Goal: Communication & Community: Answer question/provide support

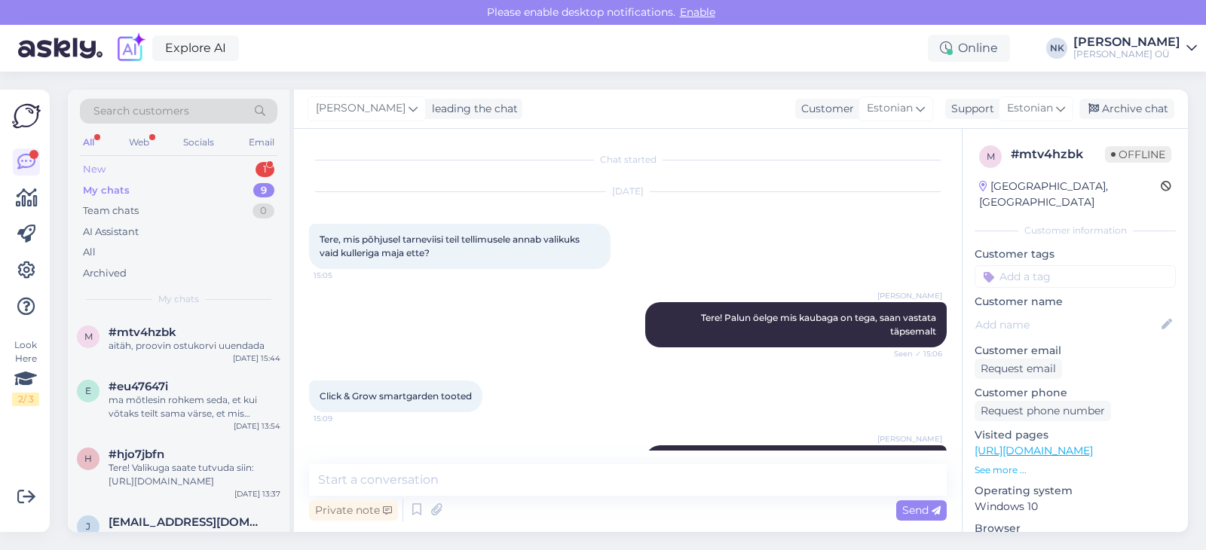
click at [180, 145] on div "All Web Socials Email" at bounding box center [178, 144] width 197 height 23
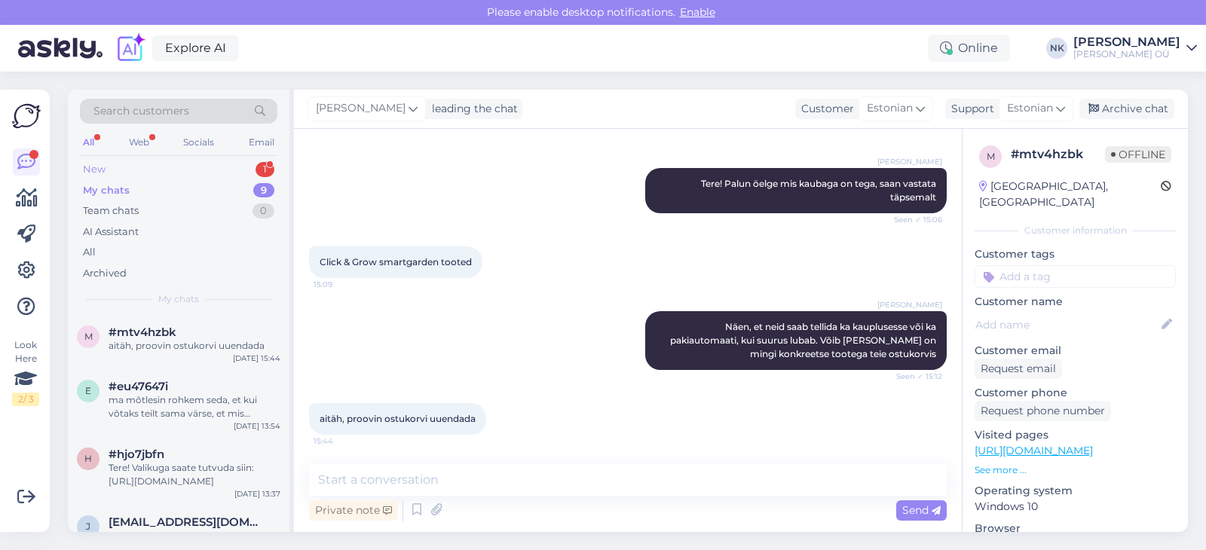
click at [166, 173] on div "New 1" at bounding box center [178, 169] width 197 height 21
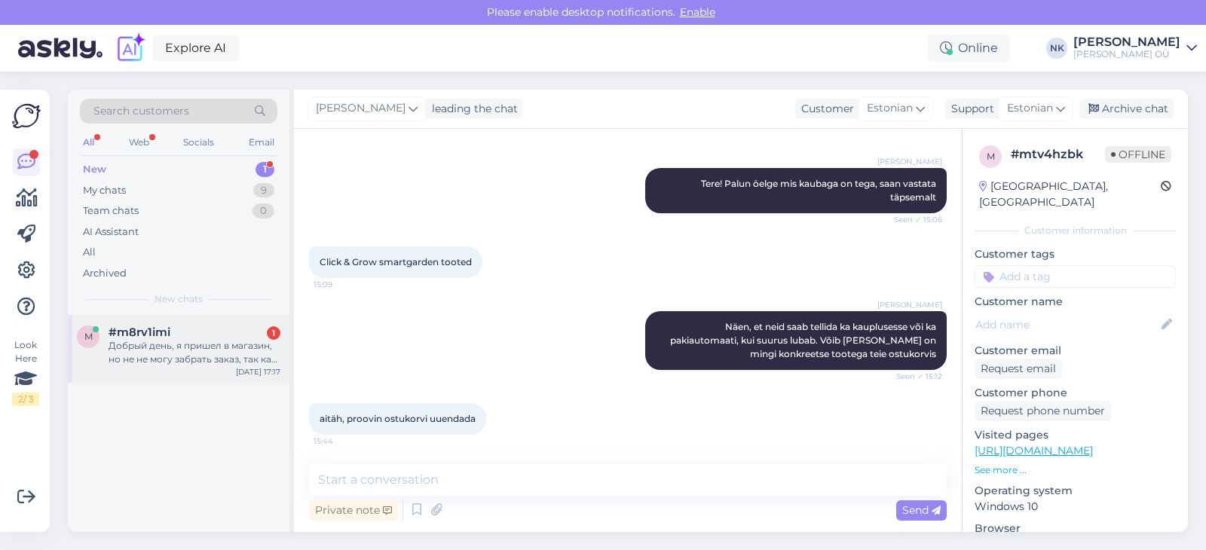
click at [206, 335] on div "#m8rv1imi 1" at bounding box center [195, 333] width 172 height 14
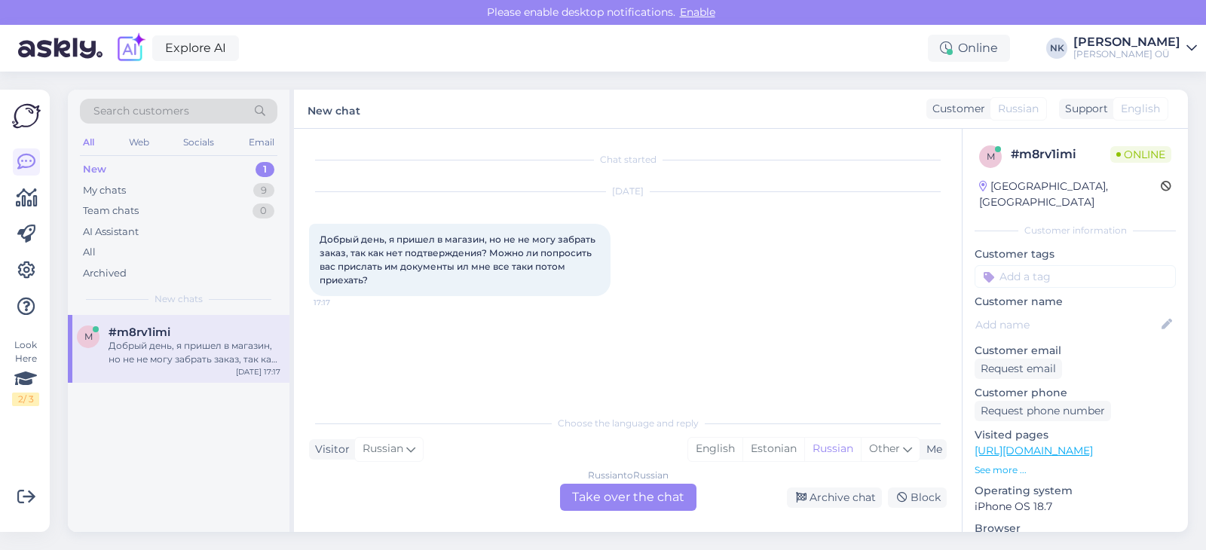
click at [624, 496] on div "Russian to Russian Take over the chat" at bounding box center [628, 497] width 136 height 27
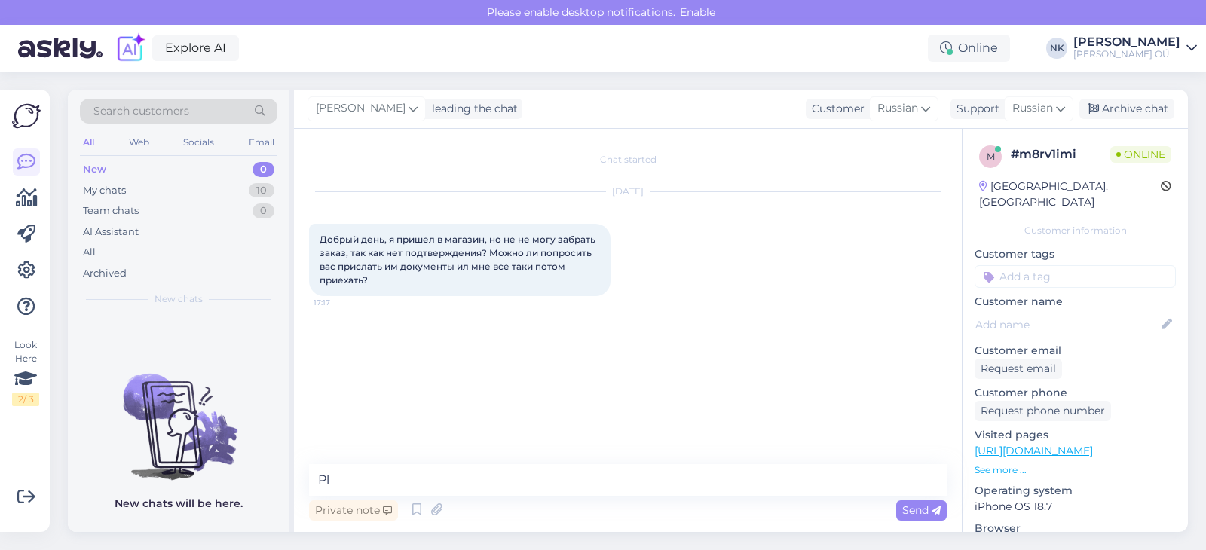
type textarea "P"
type textarea "Здравствуйте, скажите номер заказа"
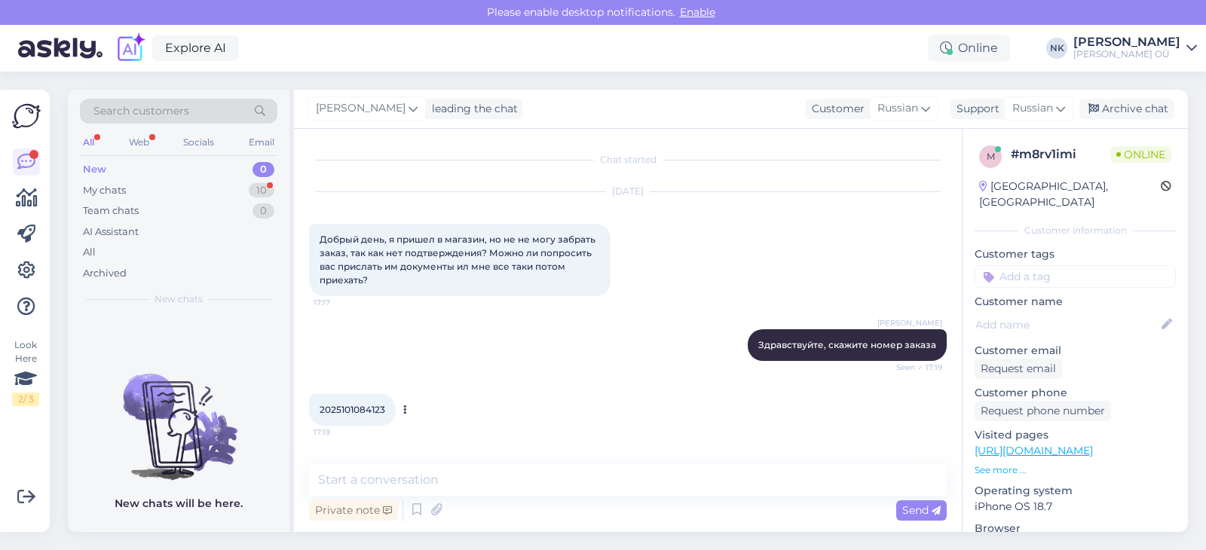
click at [375, 414] on span "2025101084123" at bounding box center [352, 409] width 66 height 11
copy span "2025101084123"
click at [247, 196] on div "My chats 10" at bounding box center [178, 190] width 197 height 21
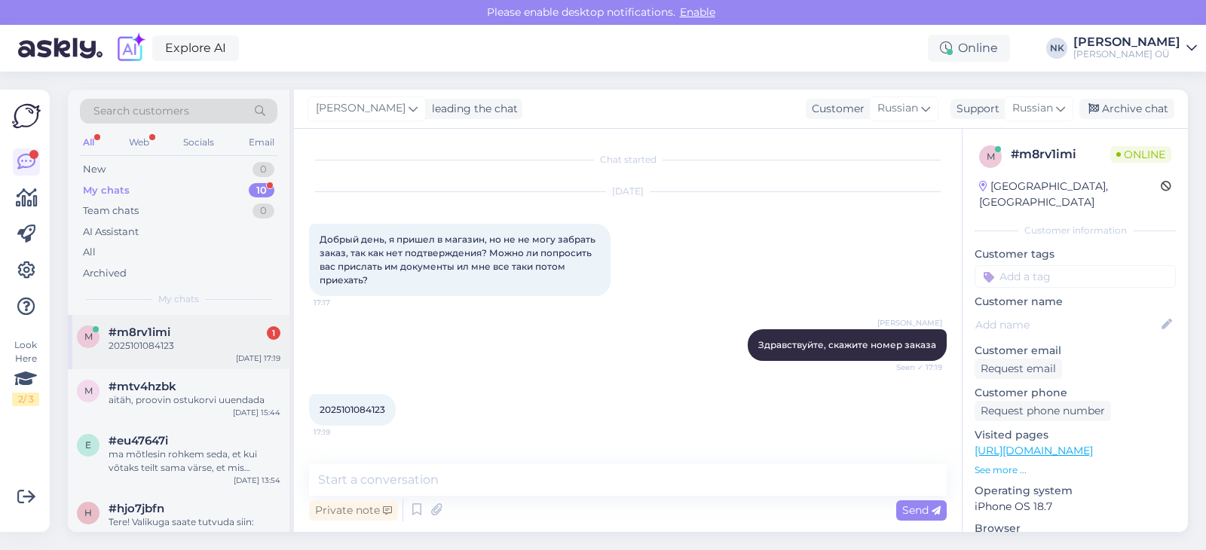
click at [243, 332] on div "#m8rv1imi 1" at bounding box center [195, 333] width 172 height 14
click at [480, 490] on textarea at bounding box center [627, 480] width 637 height 32
click at [460, 462] on div "Chat started [DATE] Добрый день, я пришел в магазин, но не не могу забрать зака…" at bounding box center [628, 330] width 668 height 403
click at [473, 491] on textarea at bounding box center [627, 480] width 637 height 32
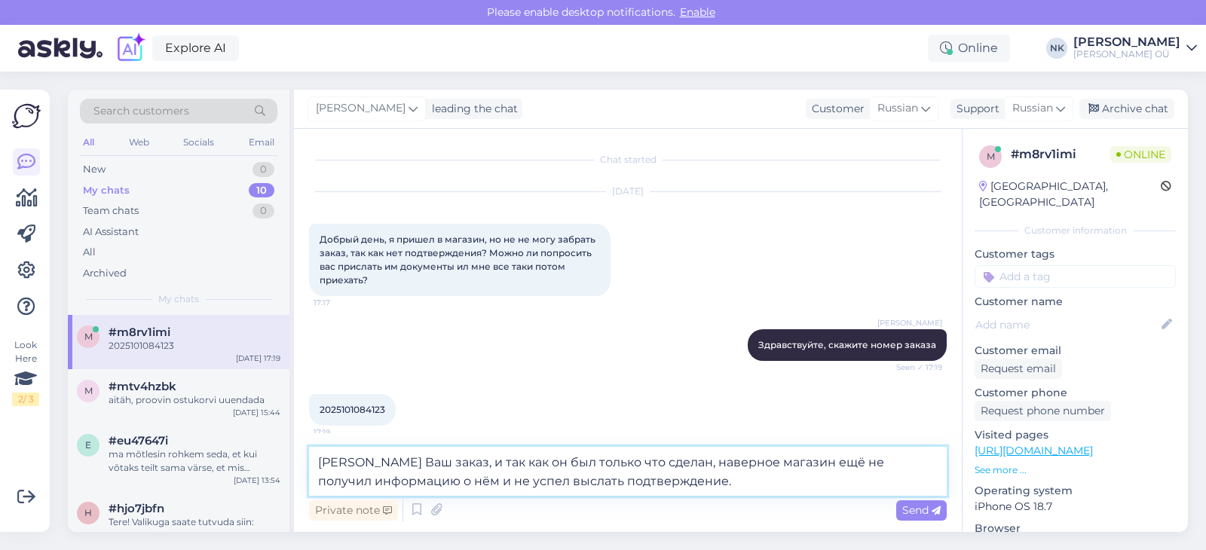
drag, startPoint x: 644, startPoint y: 462, endPoint x: 530, endPoint y: 470, distance: 114.8
click at [530, 470] on textarea "[PERSON_NAME] Ваш заказ, и так как он был только что сделан, наверное магазин е…" at bounding box center [627, 471] width 637 height 49
drag, startPoint x: 669, startPoint y: 459, endPoint x: 616, endPoint y: 463, distance: 52.9
click at [616, 463] on textarea "[PERSON_NAME] Ваш заказ, и так как он был сделан всего несколк, наверное магази…" at bounding box center [627, 471] width 637 height 49
click at [762, 485] on textarea "[PERSON_NAME] Ваш заказ, и так как он был сделан всего минут десят назад, навер…" at bounding box center [627, 471] width 637 height 49
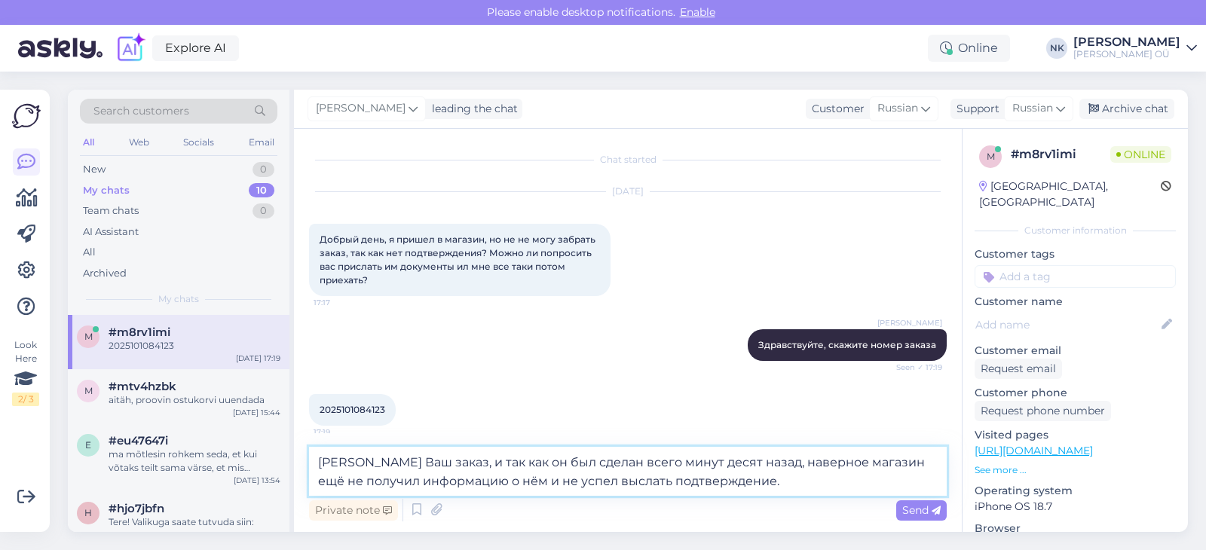
click at [820, 496] on textarea "[PERSON_NAME] Ваш заказ, и так как он был сделан всего минут десят назад, навер…" at bounding box center [627, 471] width 637 height 49
click at [766, 491] on textarea "[PERSON_NAME] Ваш заказ, и так как он был сделан всего минут десят назад, навер…" at bounding box center [627, 471] width 637 height 49
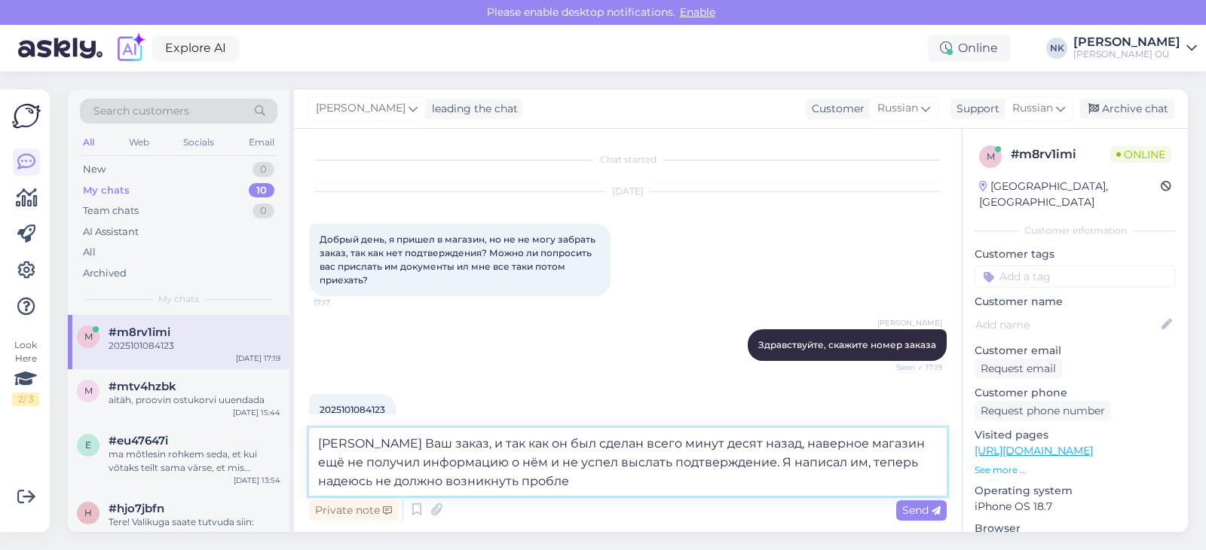
type textarea "[PERSON_NAME] Ваш заказ, и так как он был сделан всего минут десят назад, навер…"
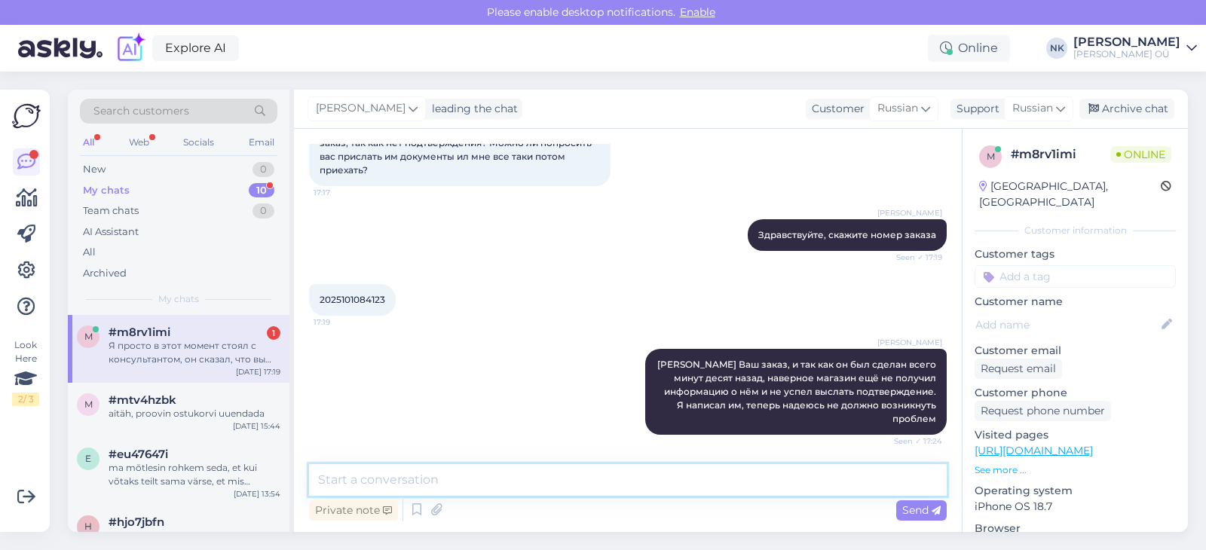
scroll to position [202, 0]
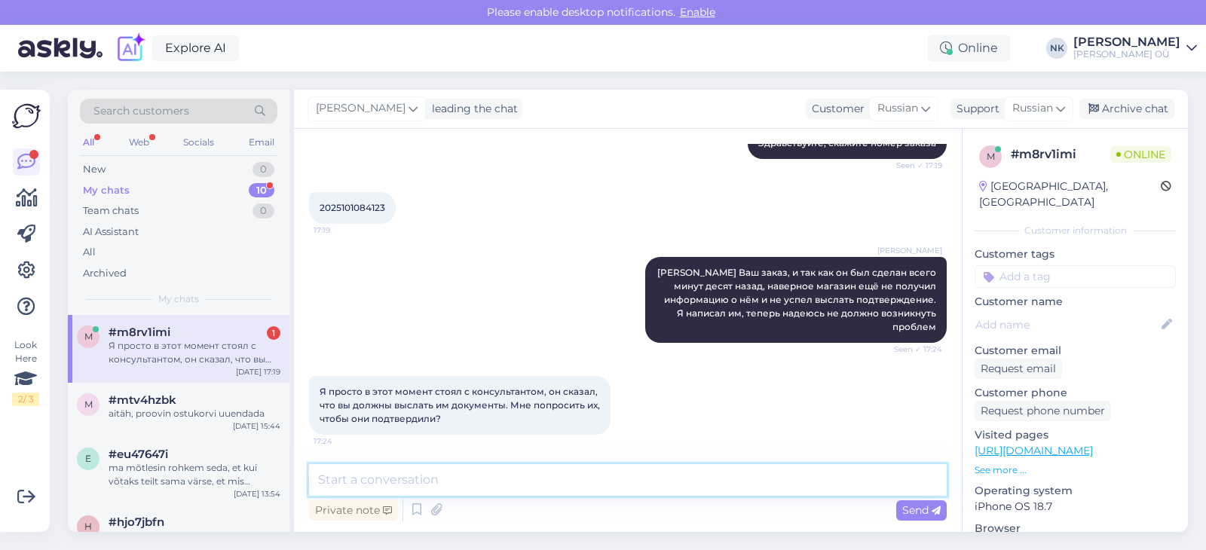
click at [469, 467] on textarea at bounding box center [627, 480] width 637 height 32
click at [420, 463] on div "Chat started [DATE] Добрый день, я пришел в магазин, но не не могу забрать зака…" at bounding box center [628, 330] width 668 height 403
click at [420, 466] on textarea at bounding box center [627, 480] width 637 height 32
click at [497, 469] on textarea at bounding box center [627, 480] width 637 height 32
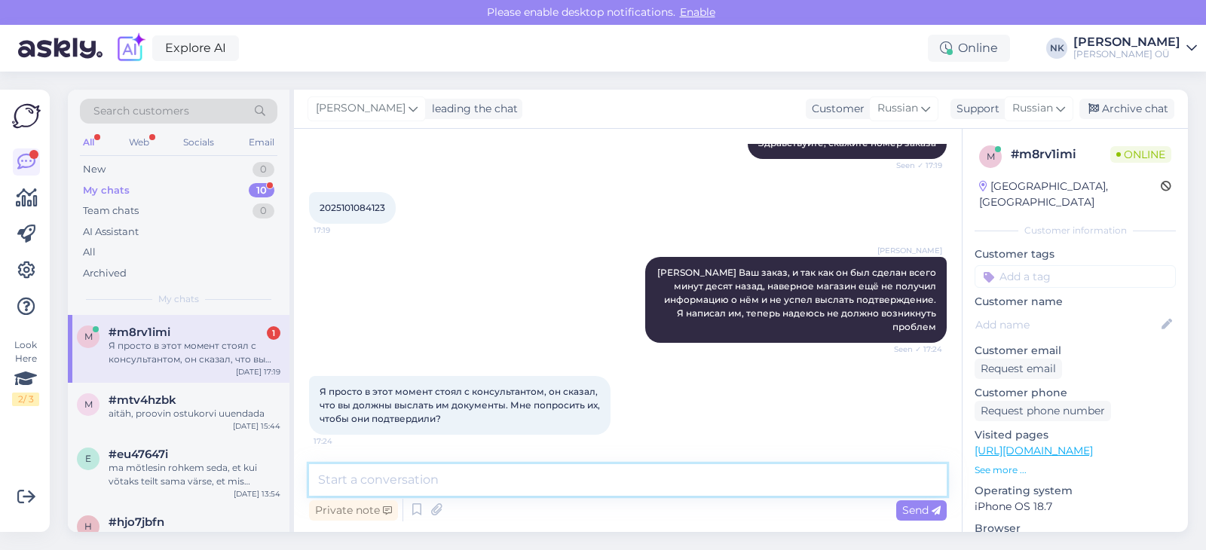
type textarea "Z"
type textarea "B"
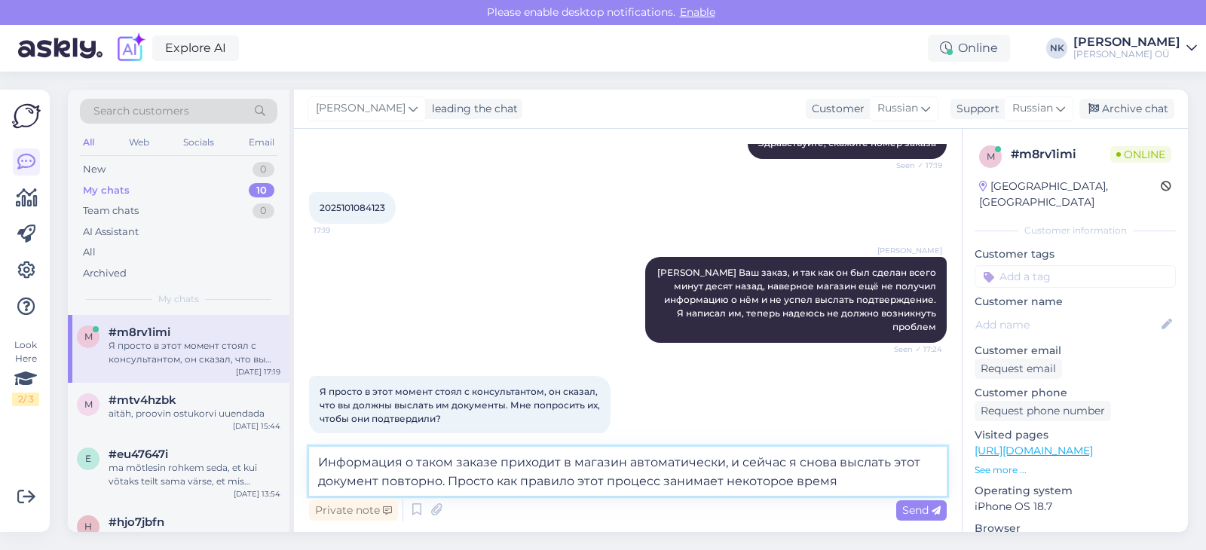
click at [683, 484] on textarea "Информация о таком заказе приходит в магазин автоматически, и сейчас я снова вы…" at bounding box center [627, 471] width 637 height 49
click at [865, 481] on textarea "Информация о таком заказе приходит в магазин автоматически, и сейчас я снова вы…" at bounding box center [627, 471] width 637 height 49
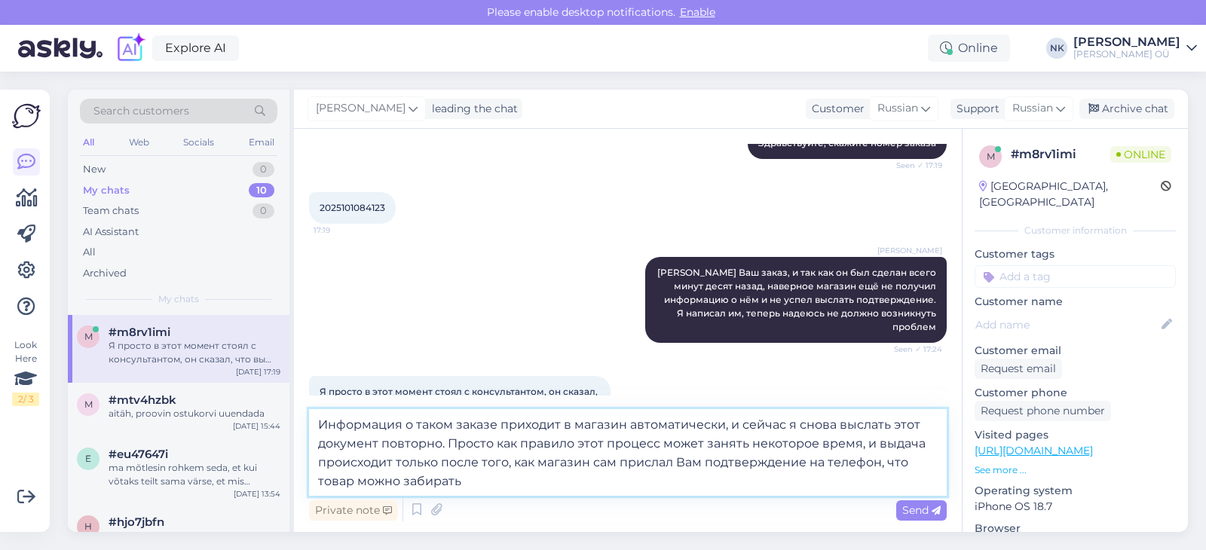
drag, startPoint x: 888, startPoint y: 426, endPoint x: 878, endPoint y: 426, distance: 10.5
click at [878, 426] on textarea "Информация о таком заказе приходит в магазин автоматически, и сейчас я снова вы…" at bounding box center [627, 452] width 637 height 87
type textarea "Информация о таком заказе приходит в магазин автоматически, и сейчас я снова вы…"
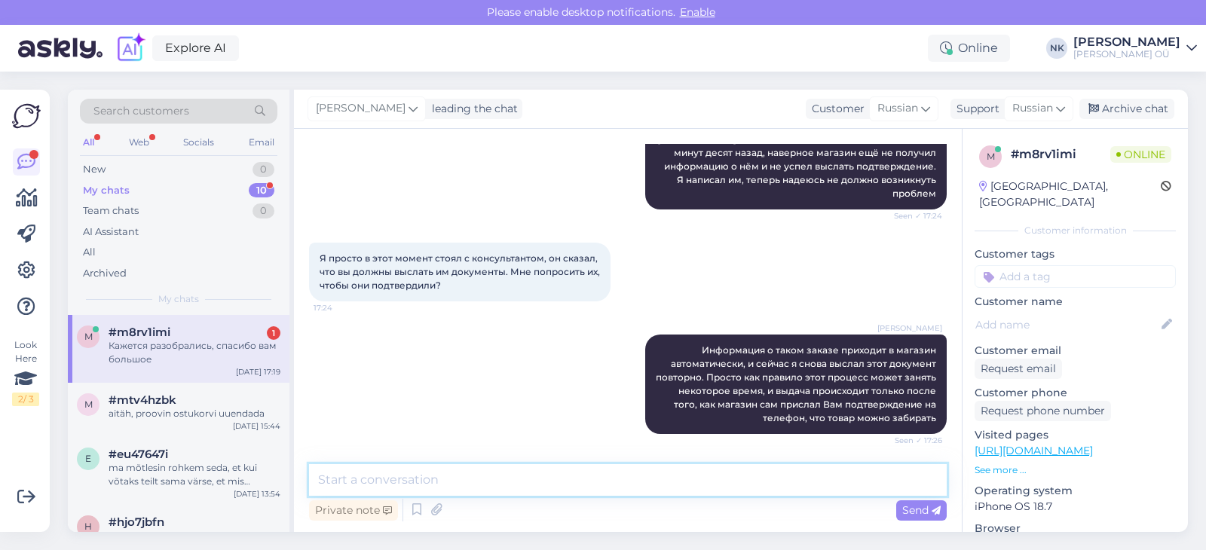
scroll to position [399, 0]
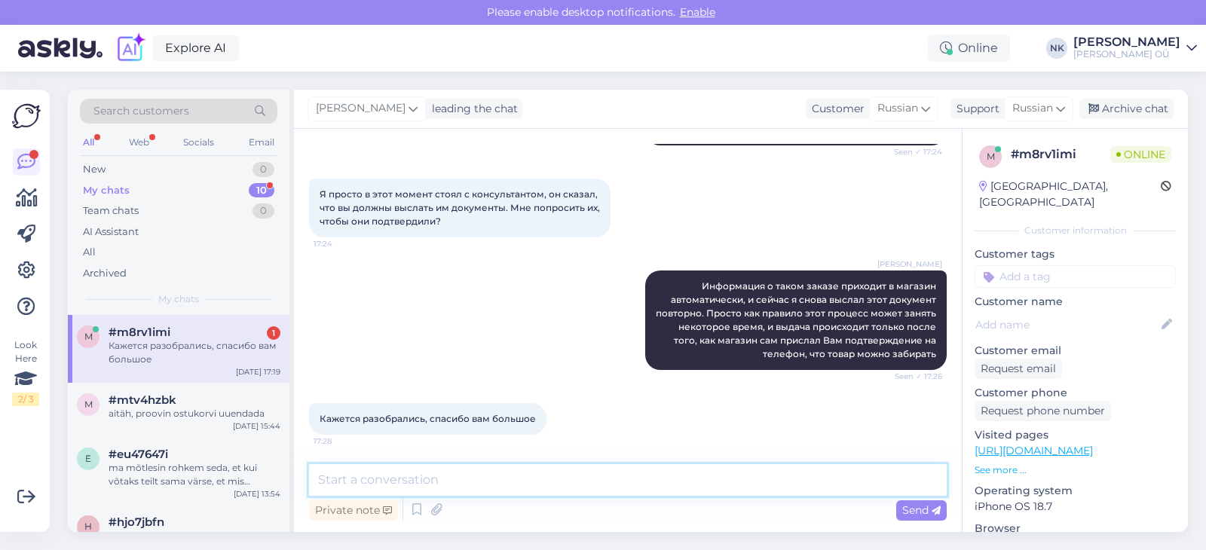
click at [448, 481] on textarea at bounding box center [627, 480] width 637 height 32
type textarea "G"
type textarea "Пожалуйста"
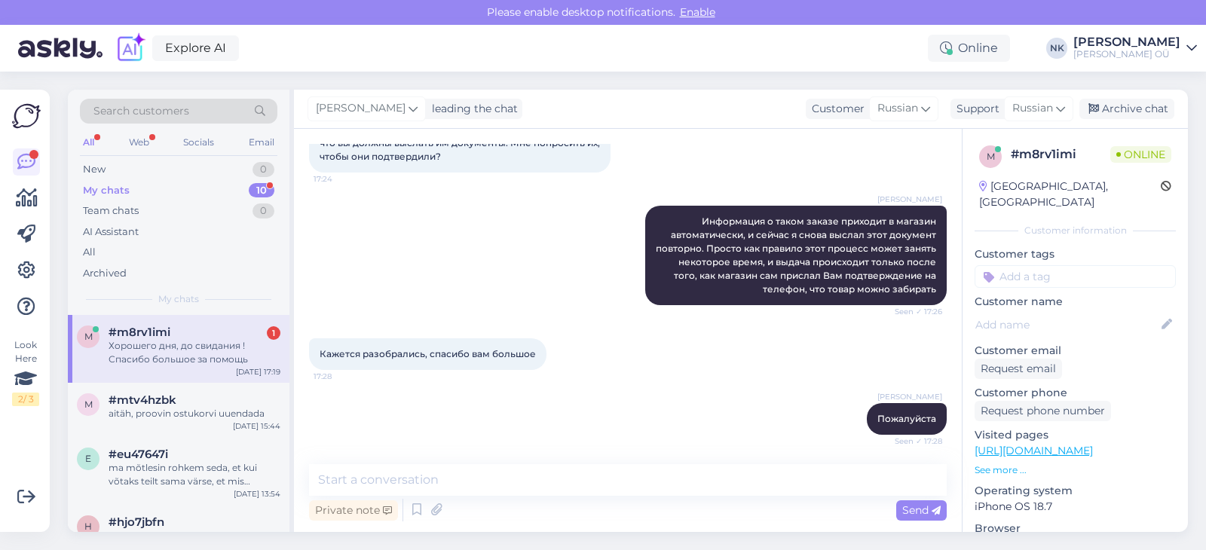
scroll to position [543, 0]
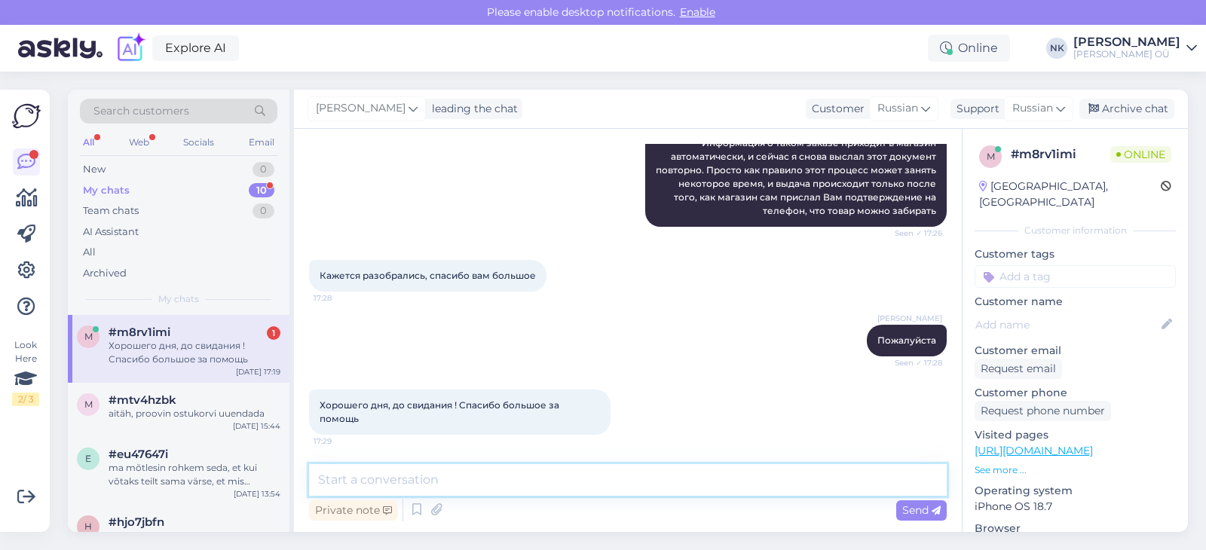
click at [402, 466] on textarea at bounding box center [627, 480] width 637 height 32
click at [406, 483] on textarea at bounding box center [627, 480] width 637 height 32
type textarea "Ü"
type textarea "Хорошего дня и [PERSON_NAME]"
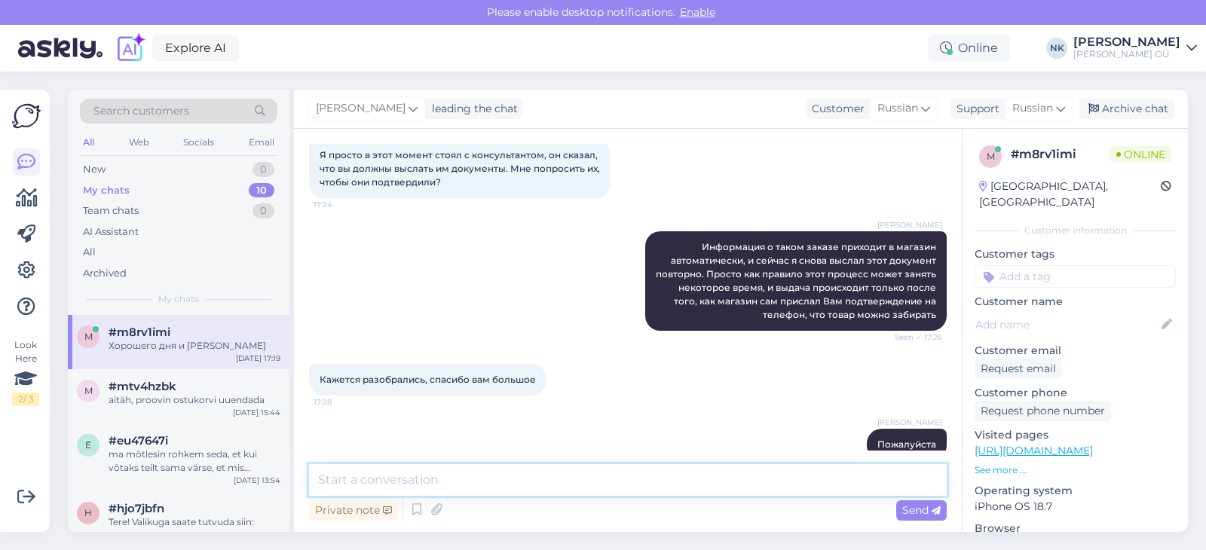
scroll to position [426, 0]
